Goal: Contribute content

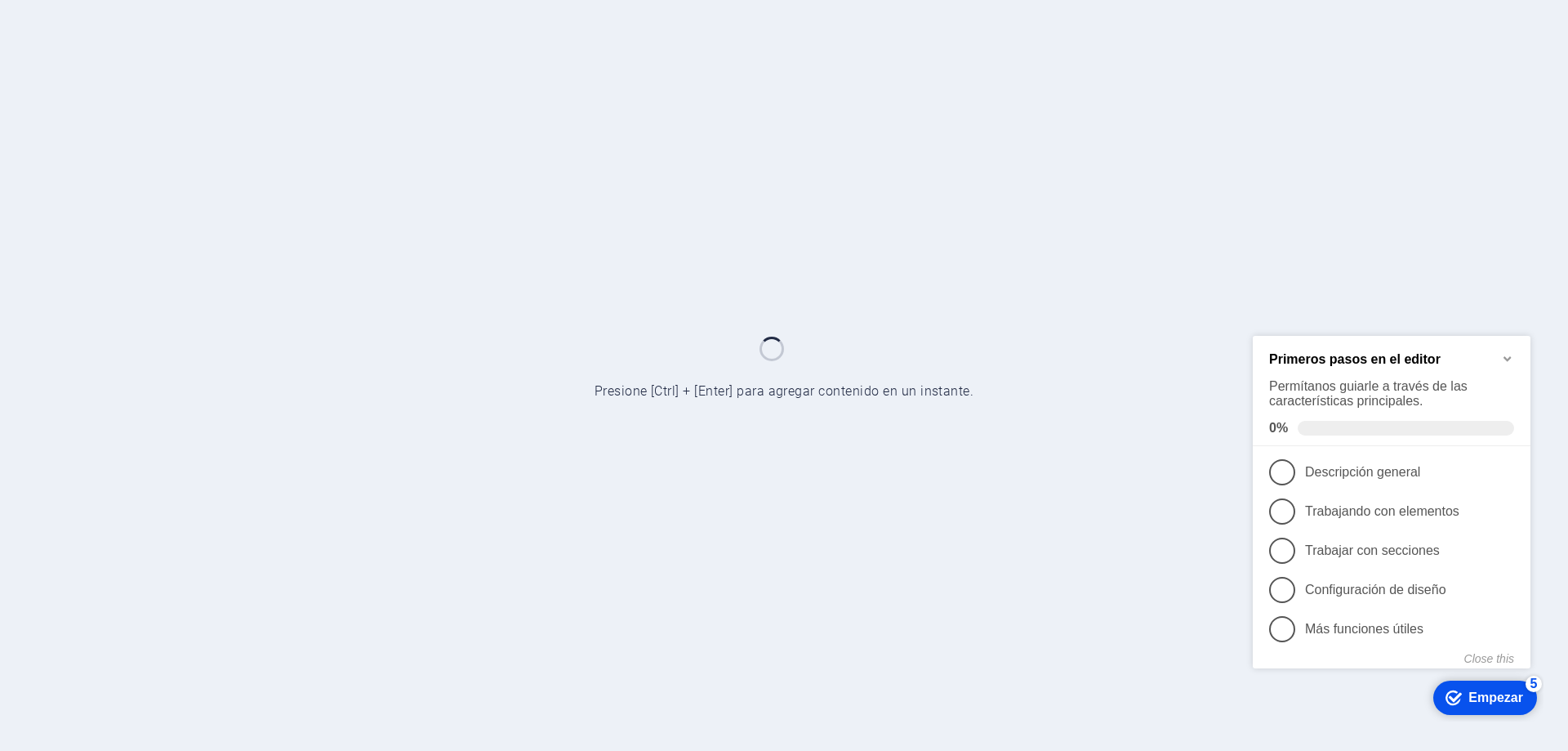
click at [1508, 355] on icon "Minimize checklist" at bounding box center [1508, 357] width 13 height 13
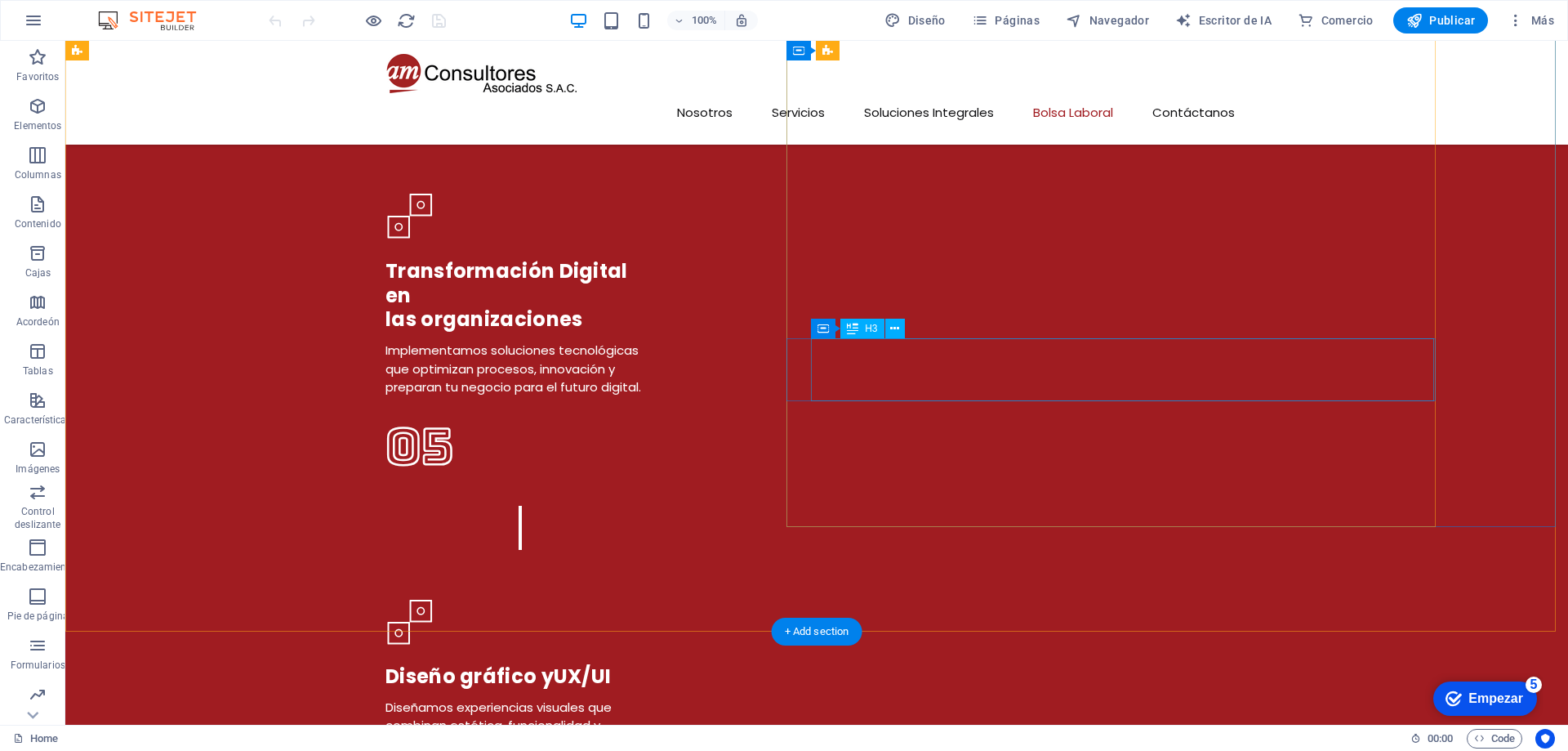
scroll to position [4739, 0]
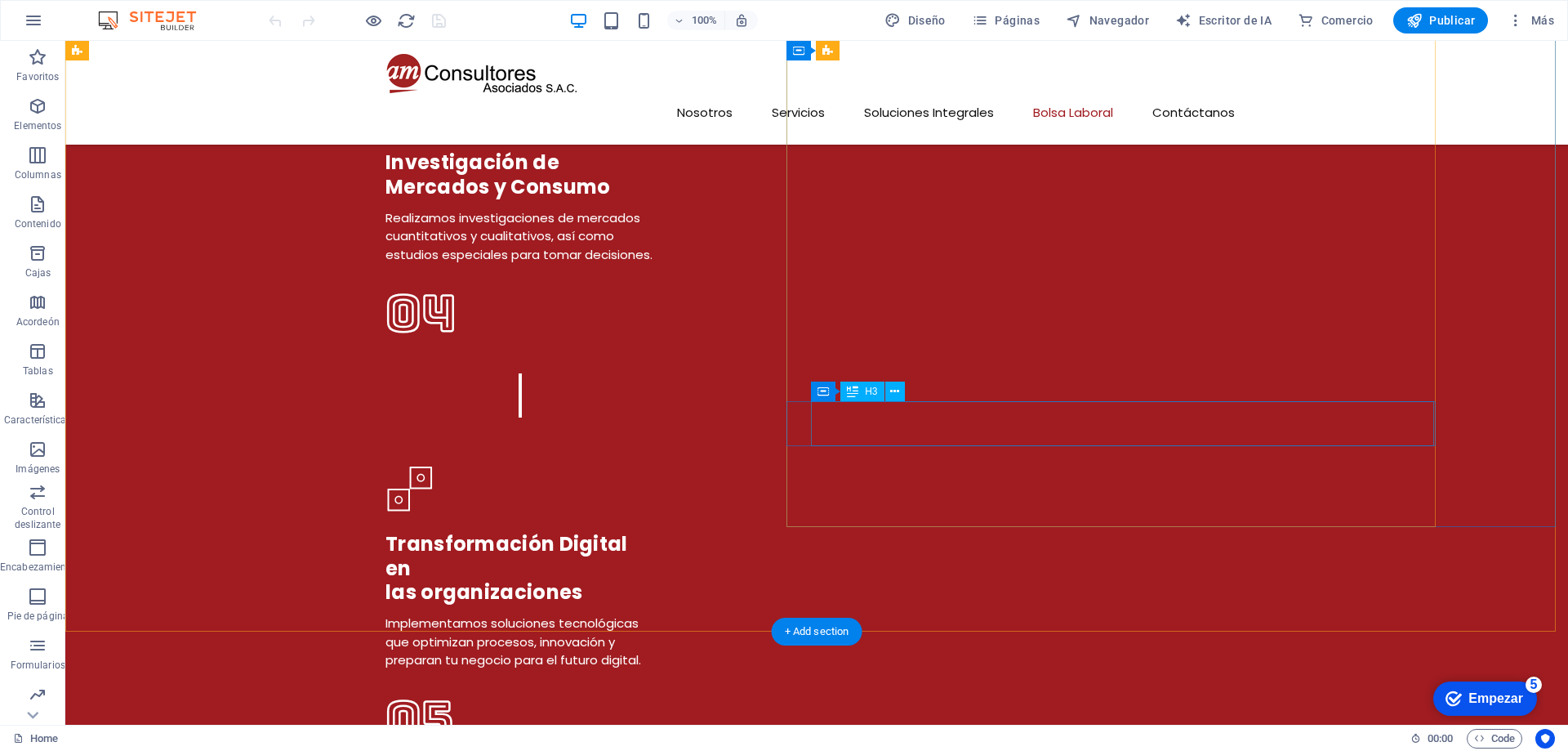
click div "Diseñadores gráficos publicitarios y UX/UI para proyectos de Software y Web."
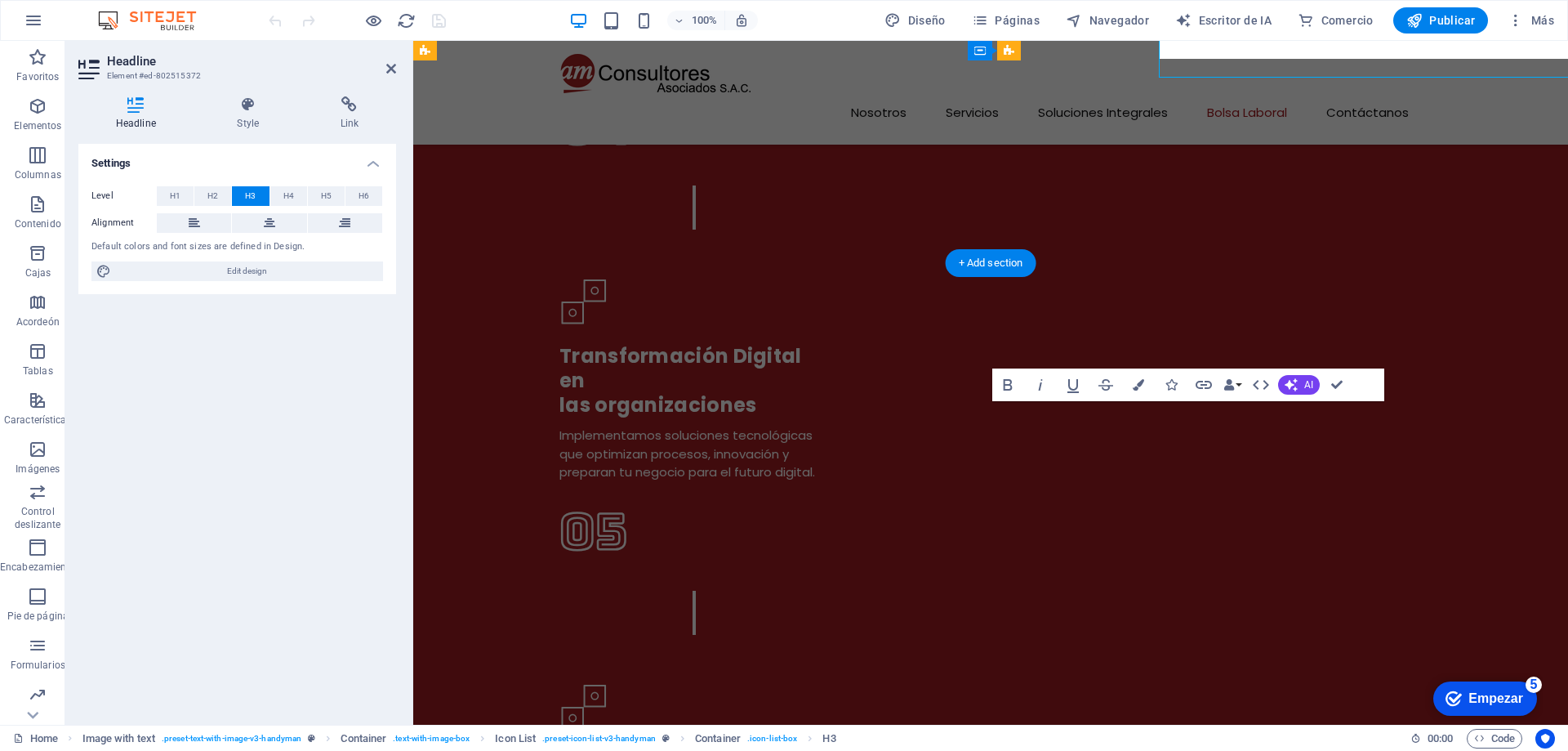
scroll to position [5108, 0]
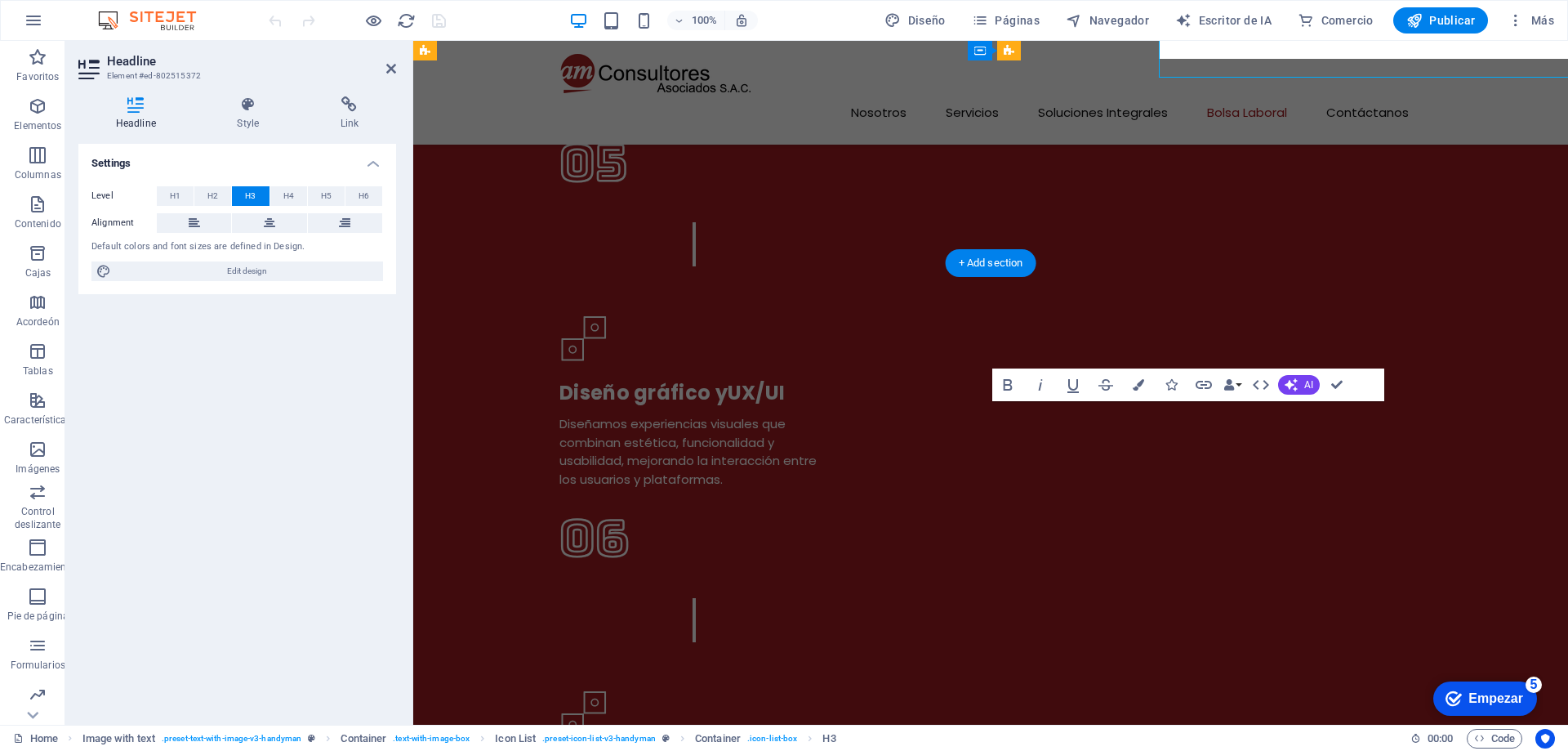
click span "Diseñadores gráficos publicitarios y UX/UI para proyectos de Software y Web."
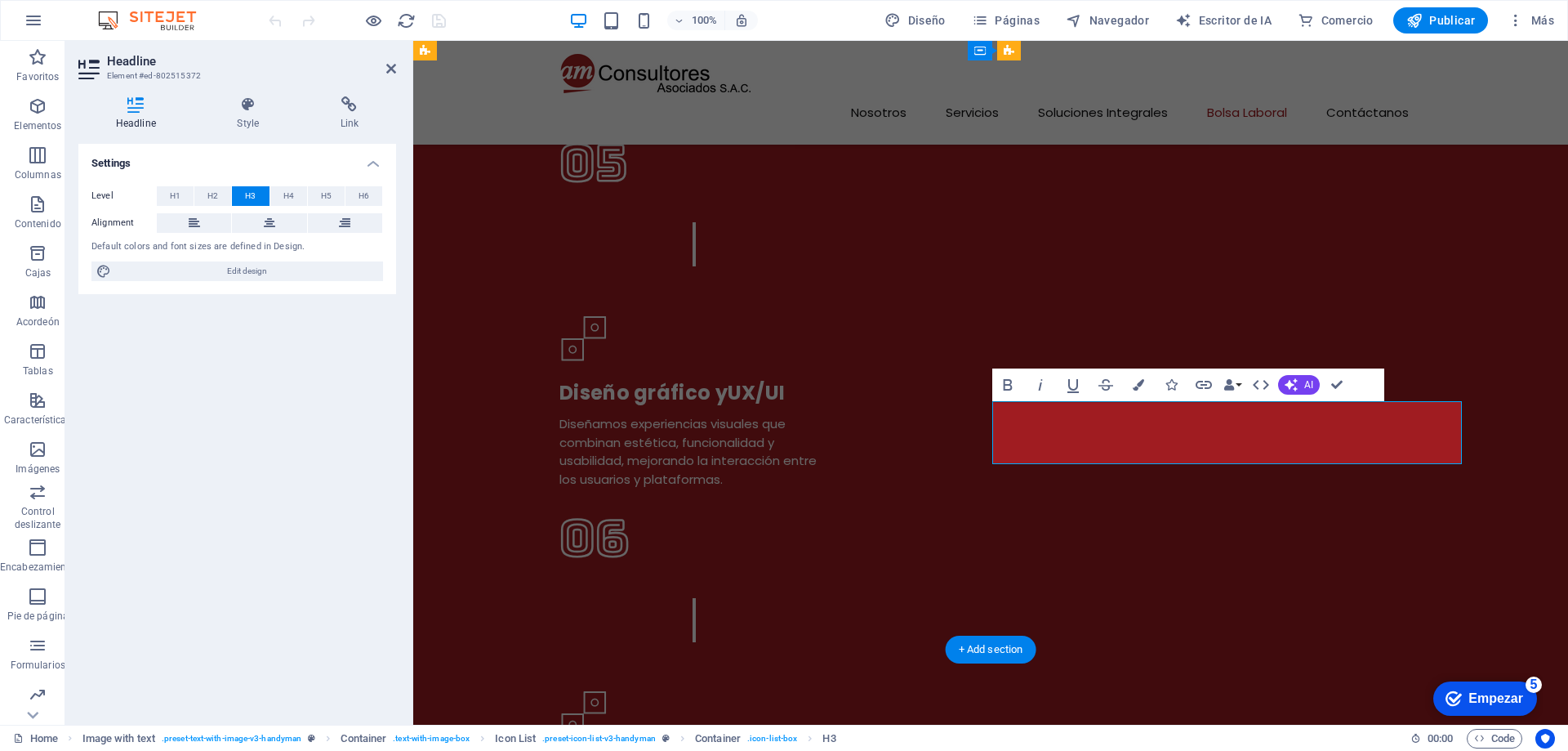
click span "Diseñadores gráficos publicitarios y UX/UI para proyectos de Software y Web."
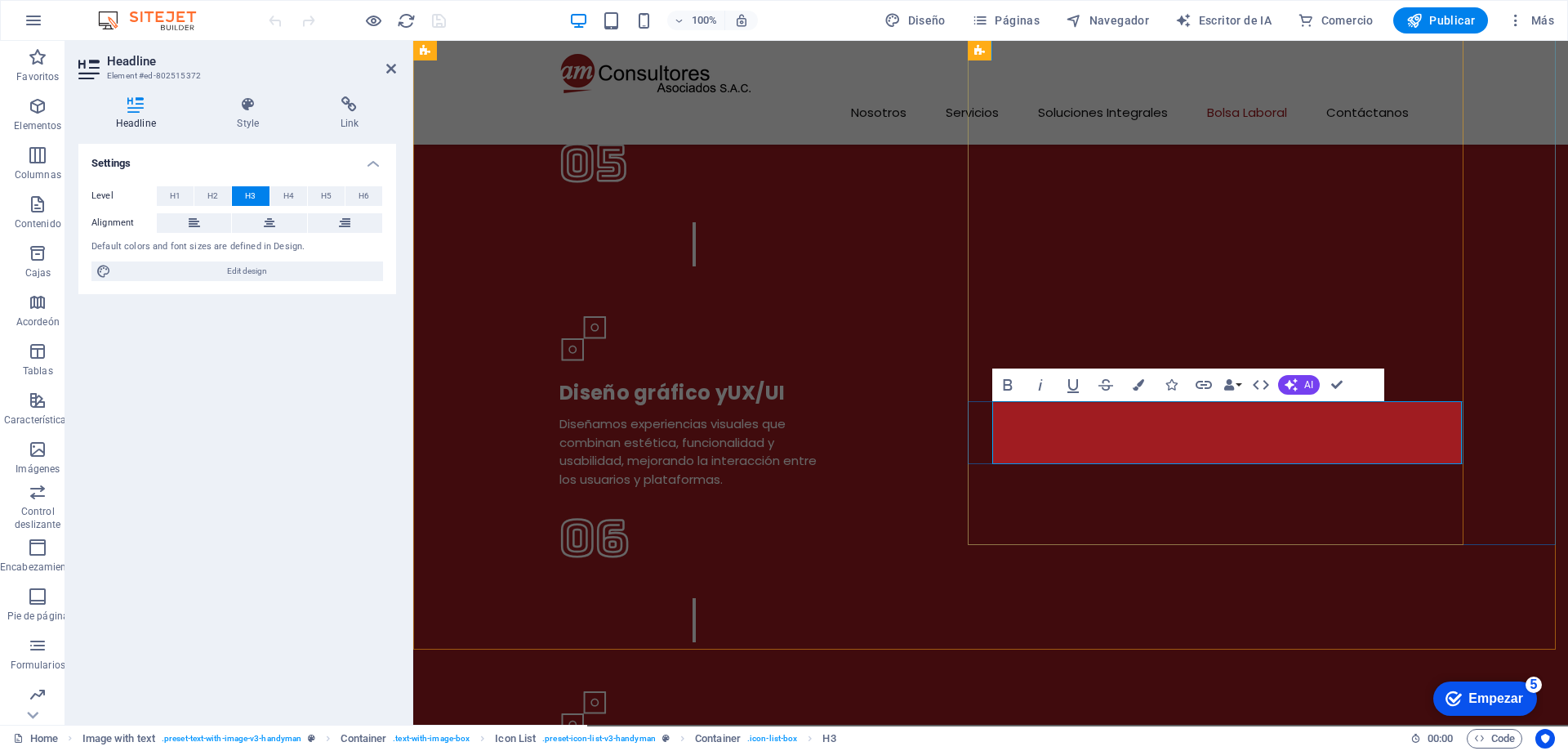
click font "Diseñadores gráficos publicitarios y UX/UI para proyectos de Software y Web."
click font "Diseñadores gráficos publicitarios y UX/UI de Software y Web, y presentación de…"
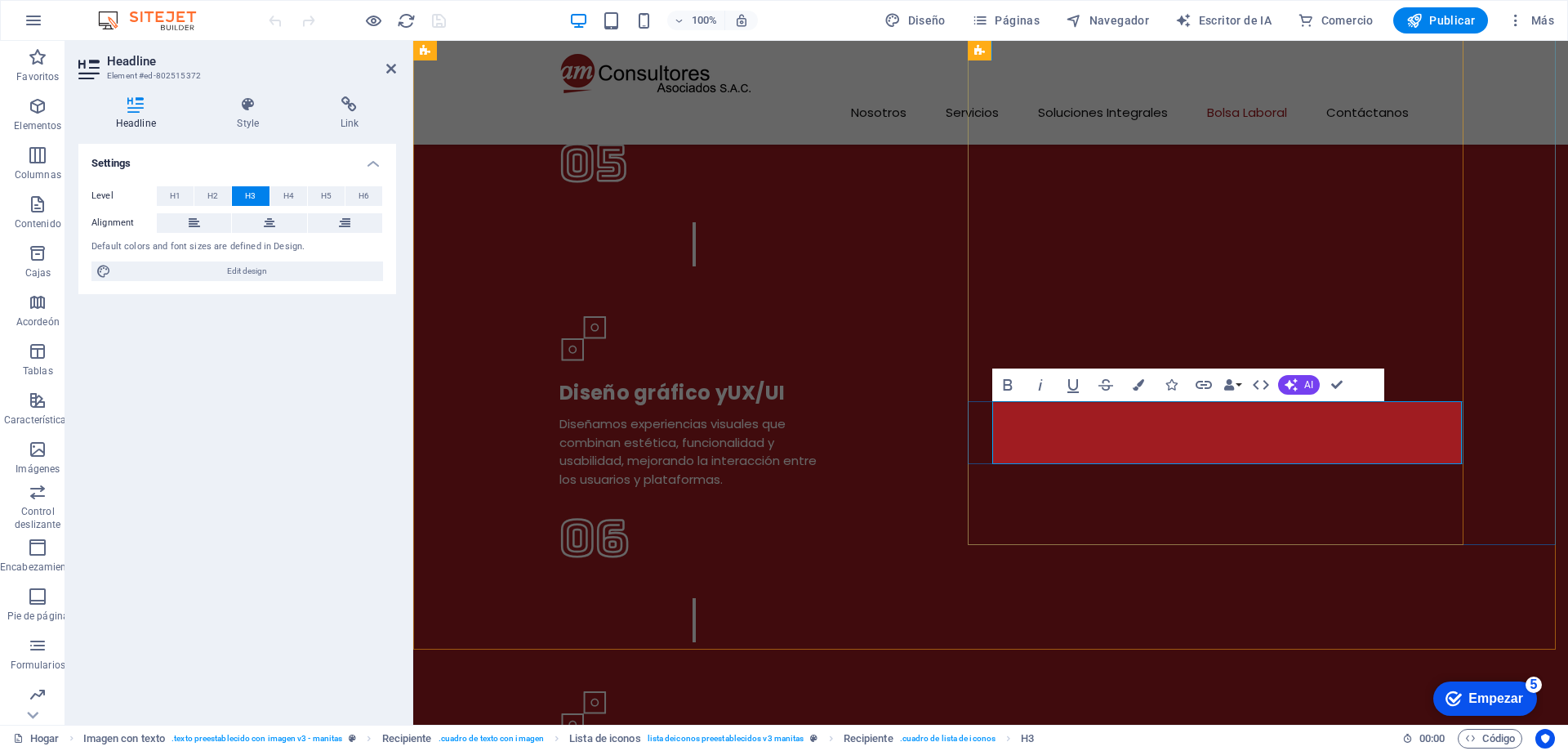
click font "Diseñadores gráficos publicitarios, para UX/UI de Software y Web, y presentació…"
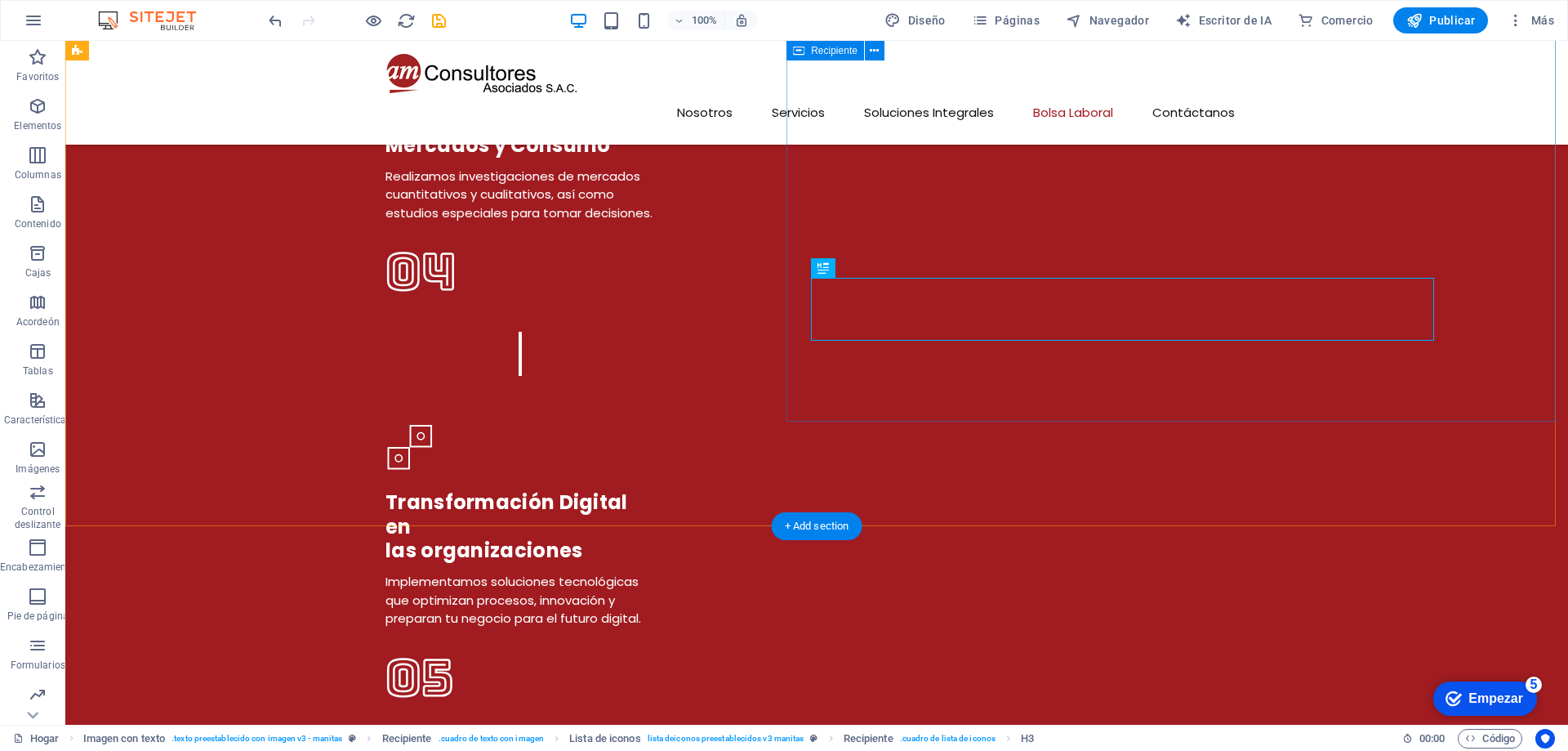
scroll to position [4863, 0]
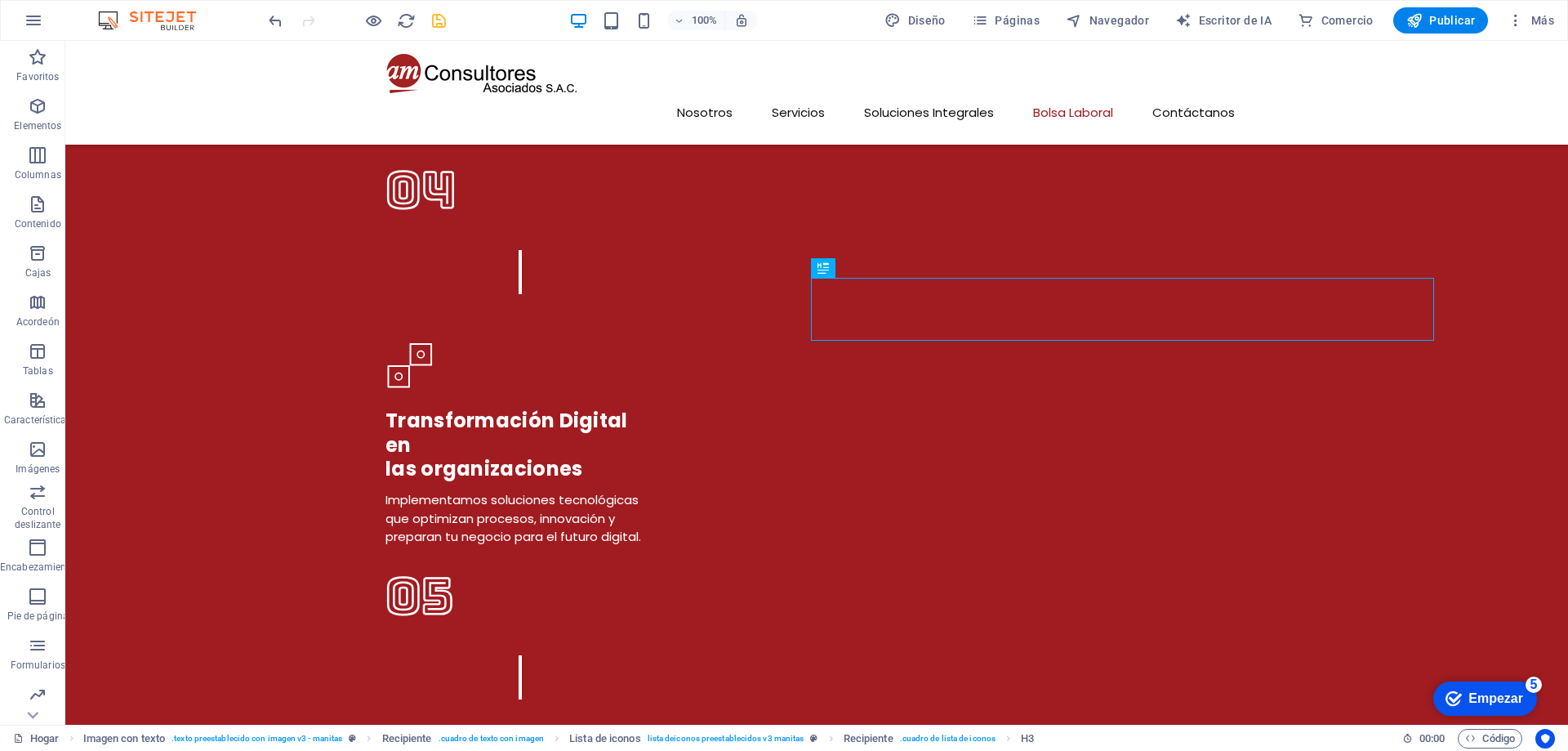
click at [437, 19] on icon "ahorrar" at bounding box center [439, 20] width 19 height 19
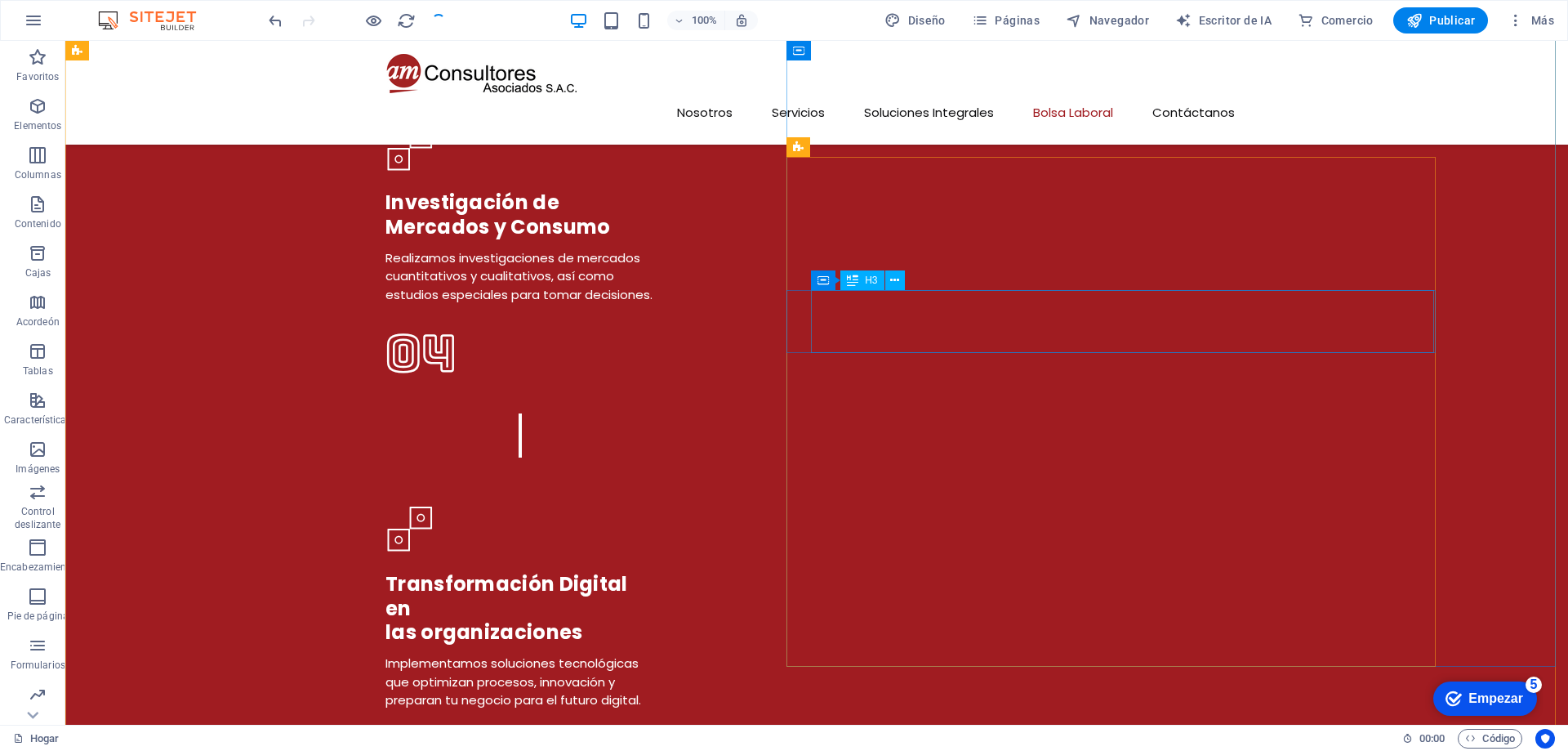
scroll to position [4617, 0]
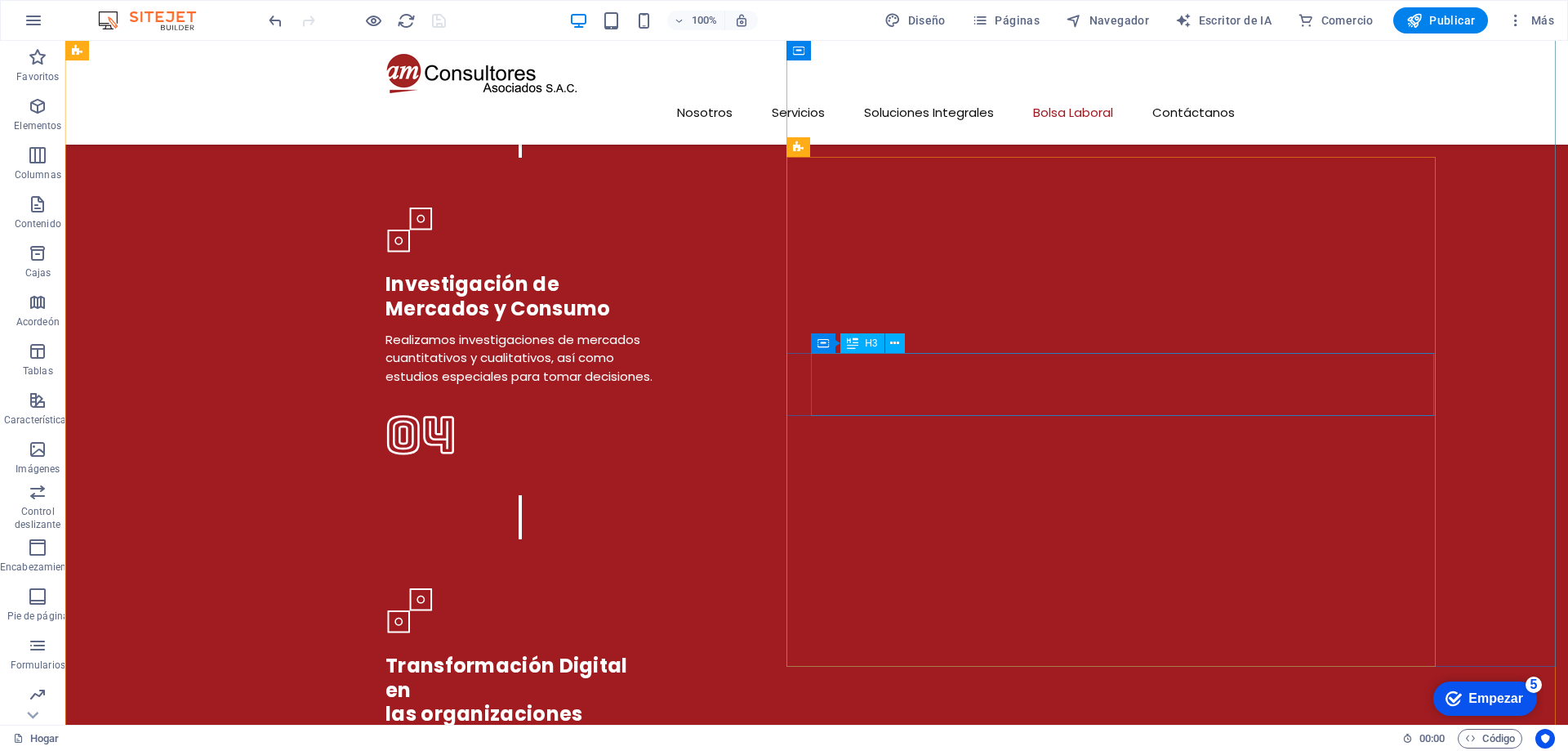
click div "Especialistas en SIG (Sistemas de Información Geográfica) y Científicos de Dato…"
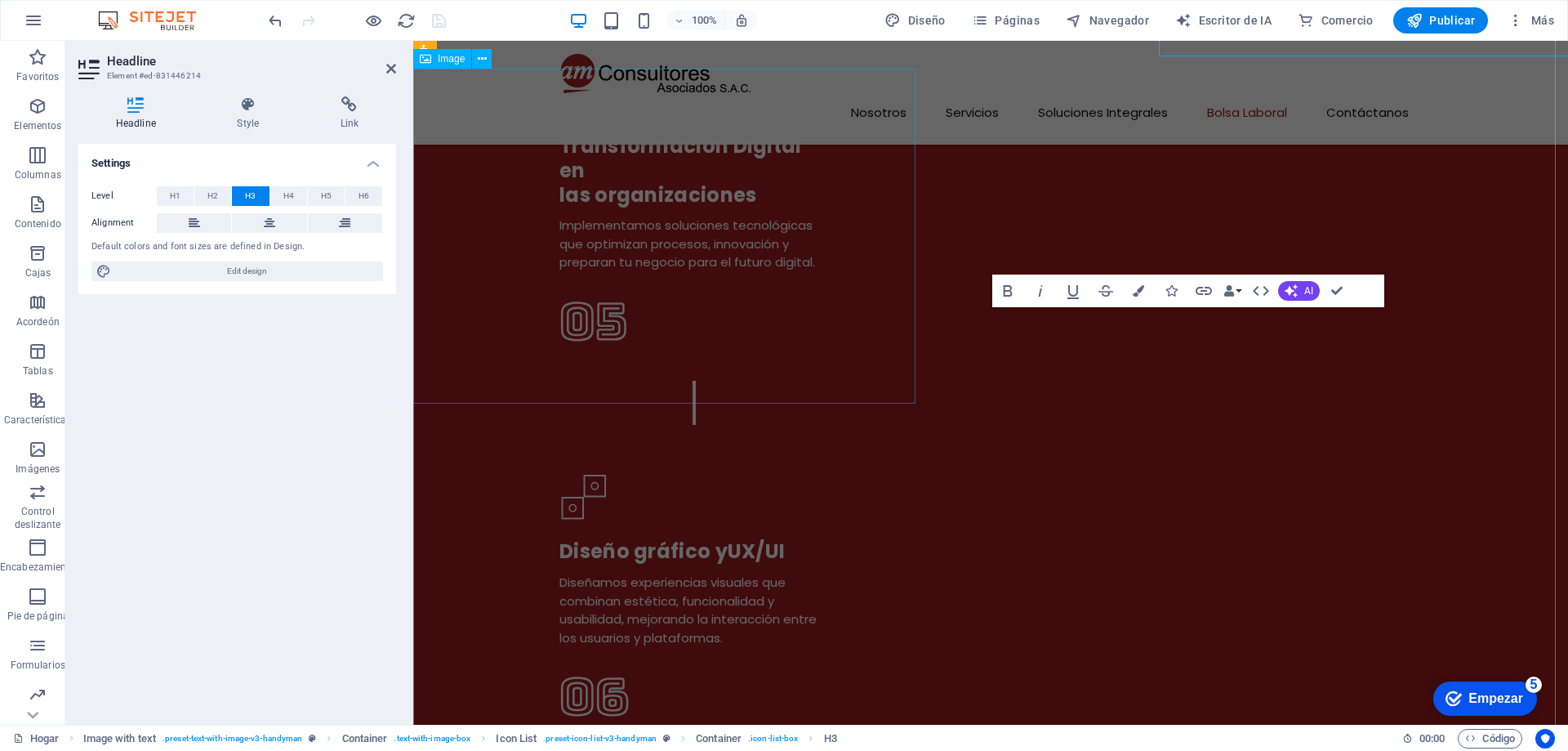
click span "Especialistas en SIG (Sistemas de Información Geográfica) y Científicos de Dato…"
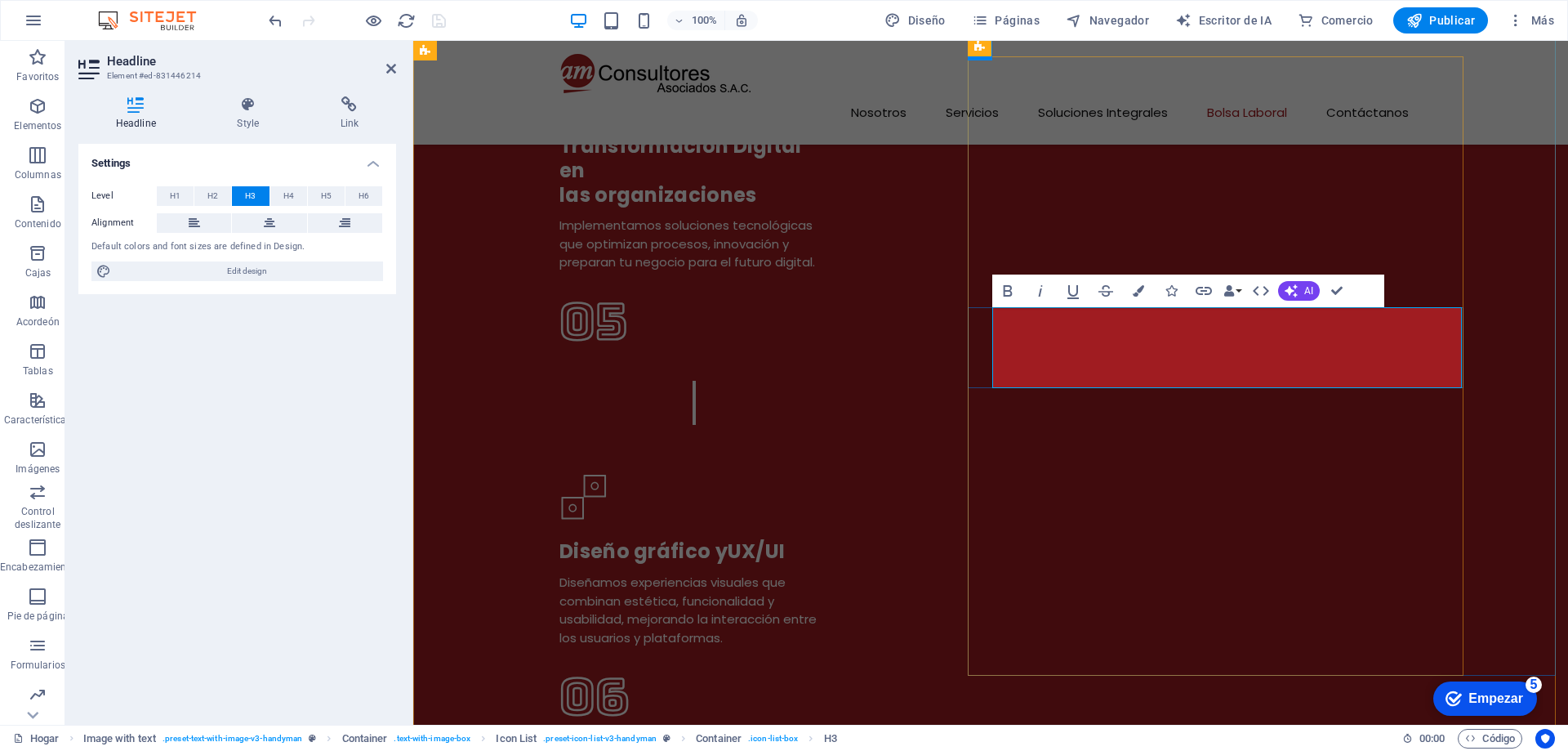
scroll to position [4976, 0]
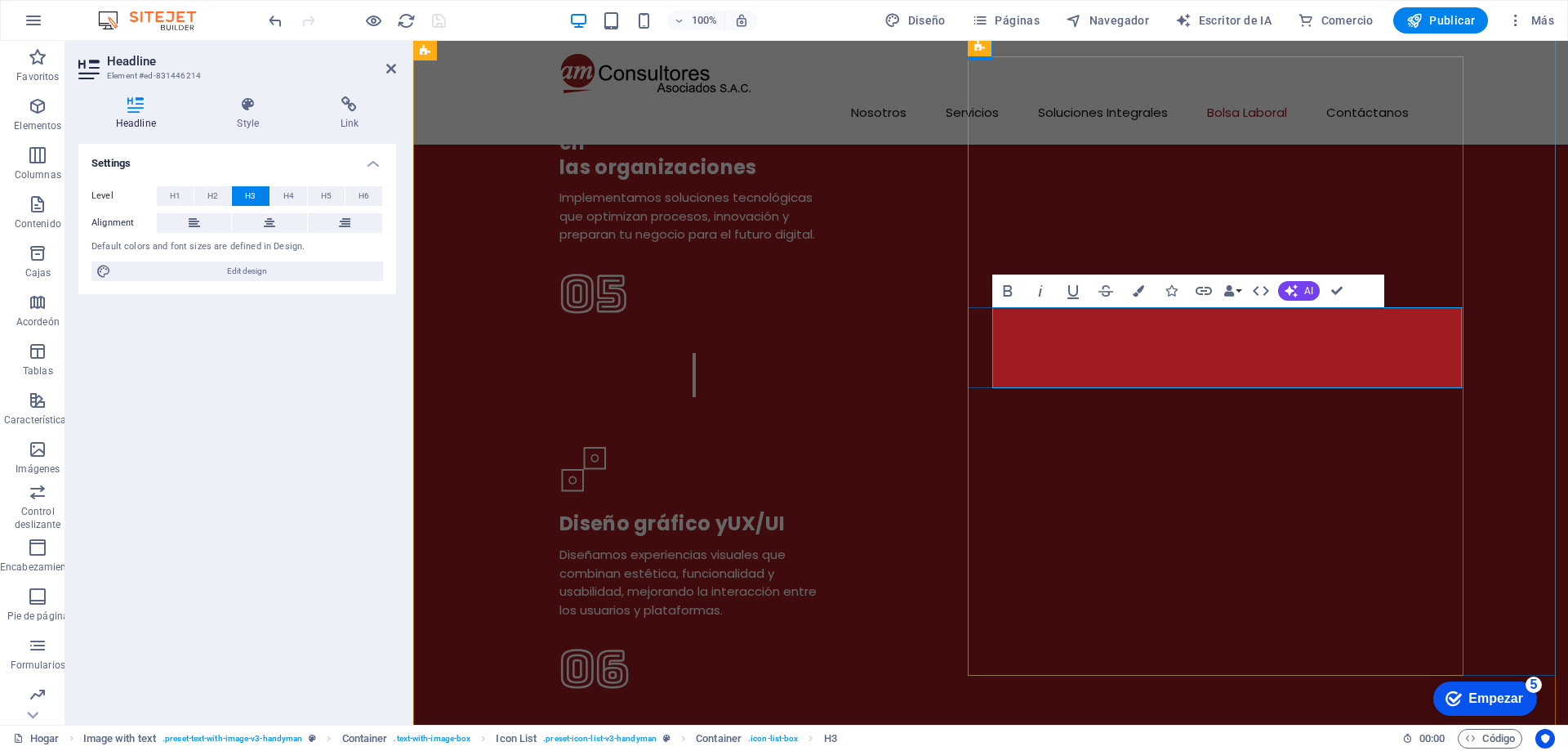
click span "Especialistas en SIG (Sistemas de Información Geográfica) y Científicos de Dato…"
drag, startPoint x: 1337, startPoint y: 289, endPoint x: 1097, endPoint y: 415, distance: 271.1
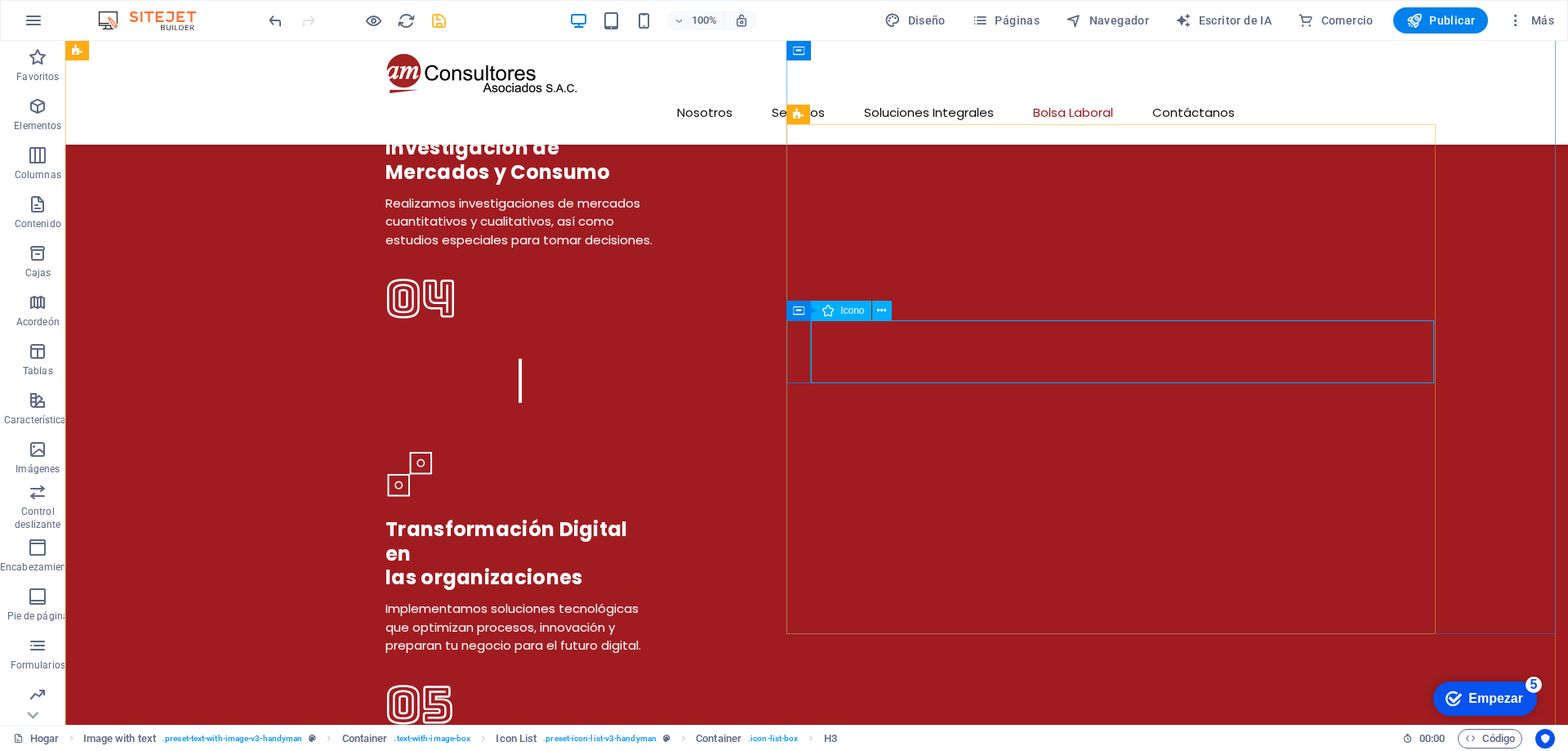
scroll to position [4650, 0]
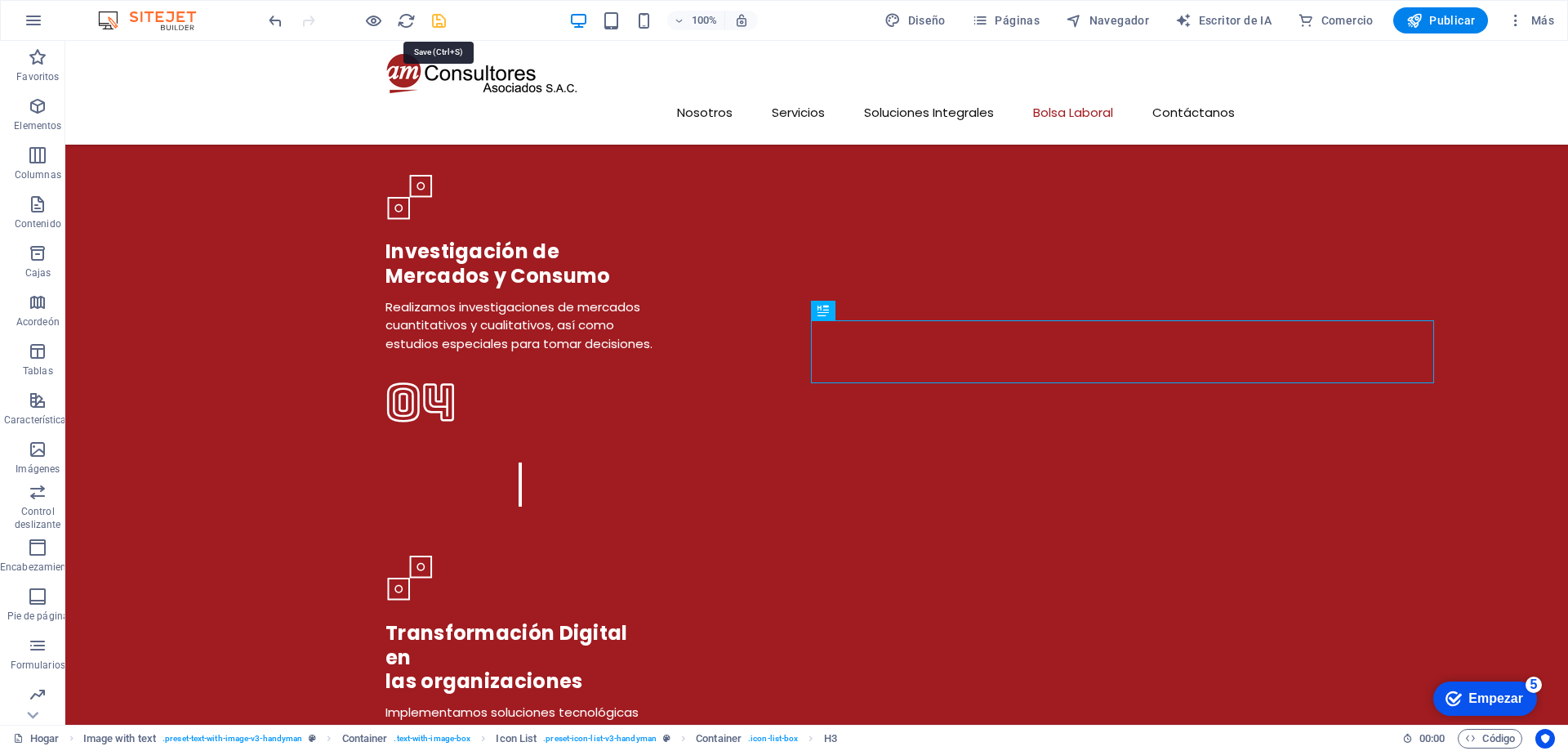
click at [431, 20] on icon "ahorrar" at bounding box center [439, 20] width 19 height 19
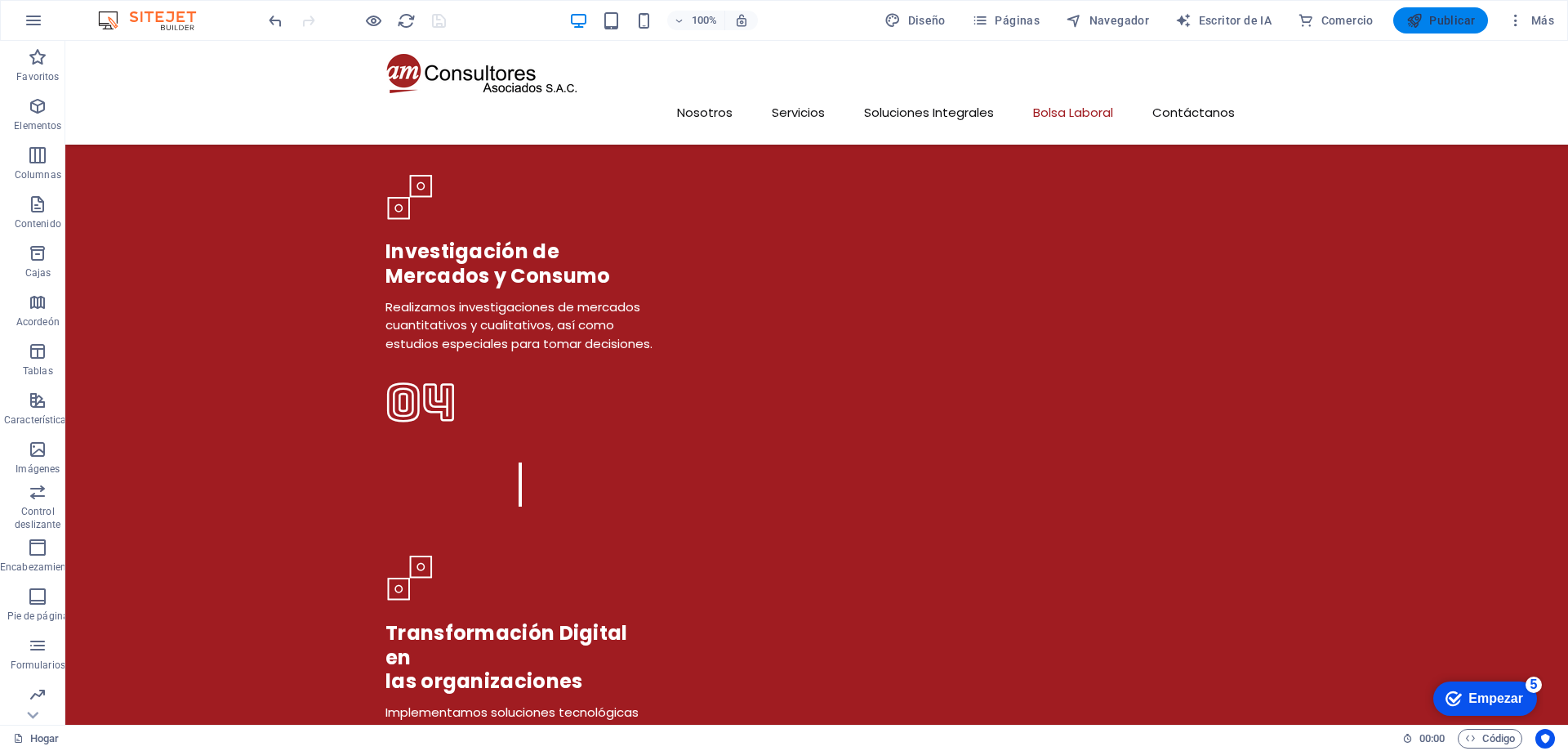
click at [1437, 21] on font "Publicar" at bounding box center [1451, 20] width 45 height 13
